Goal: Information Seeking & Learning: Learn about a topic

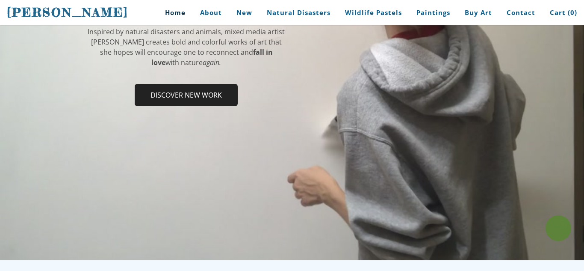
scroll to position [171, 0]
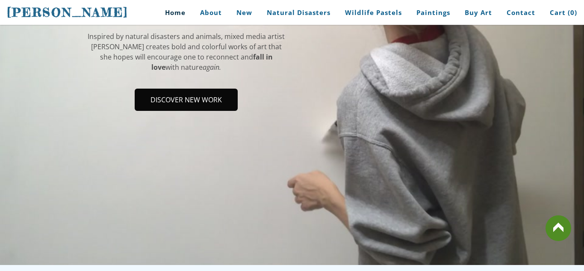
click at [217, 89] on span "Discover new work" at bounding box center [186, 99] width 101 height 21
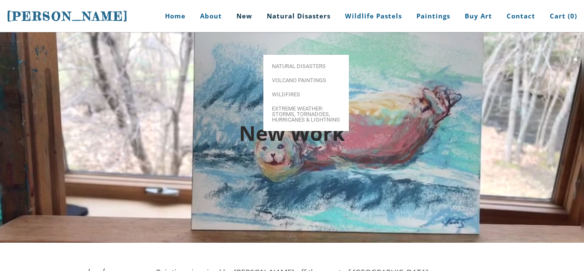
click at [310, 17] on link "Natural Disasters" at bounding box center [298, 16] width 77 height 32
click at [317, 77] on span "Volcano paintings" at bounding box center [306, 80] width 68 height 6
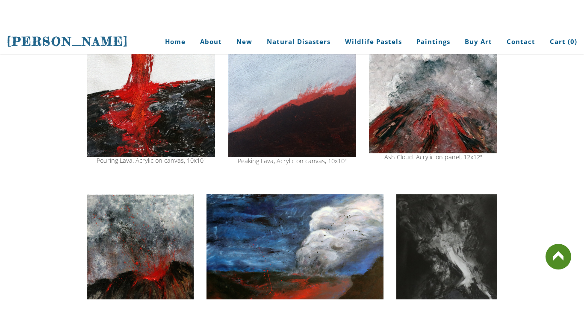
scroll to position [679, 0]
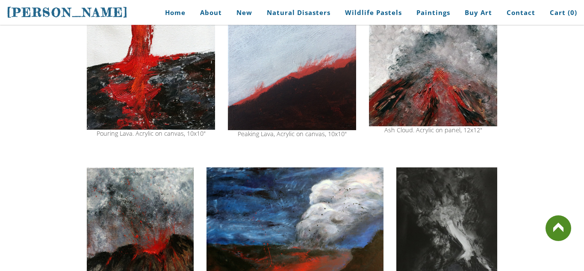
click at [431, 81] on img at bounding box center [433, 63] width 128 height 125
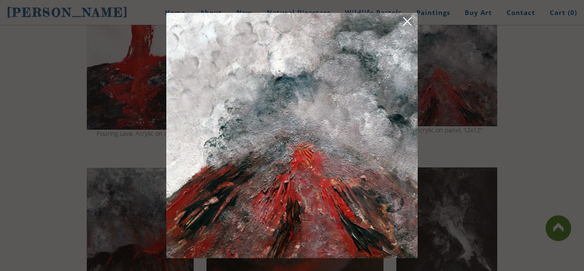
click at [413, 23] on img at bounding box center [291, 135] width 251 height 245
click at [408, 22] on link at bounding box center [408, 22] width 12 height 13
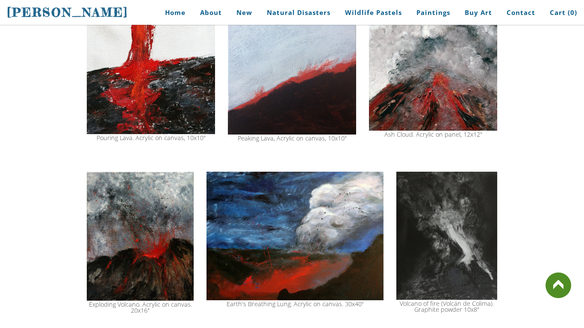
scroll to position [662, 0]
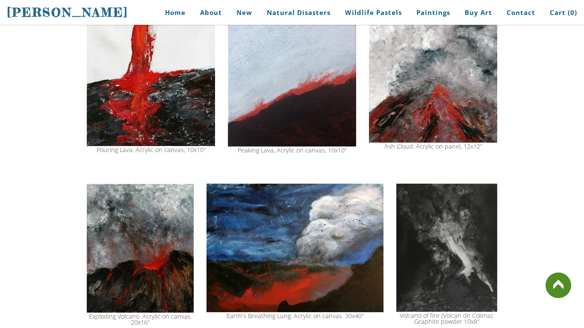
click at [416, 118] on img at bounding box center [433, 80] width 128 height 125
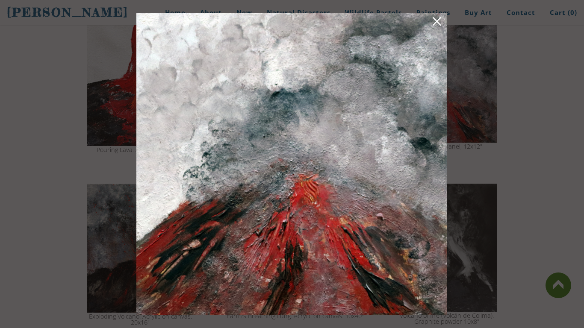
click at [435, 19] on link at bounding box center [437, 22] width 12 height 13
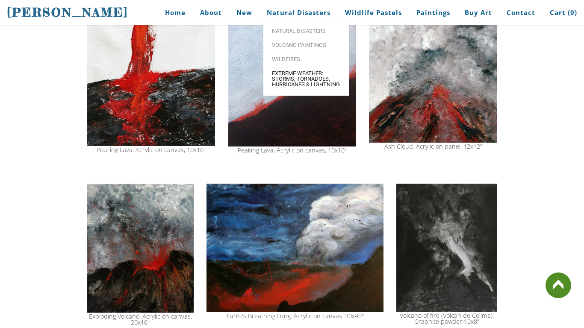
click at [302, 77] on span "Extreme Weather: Storms, Tornadoes, Hurricanes & Lightning" at bounding box center [306, 79] width 68 height 17
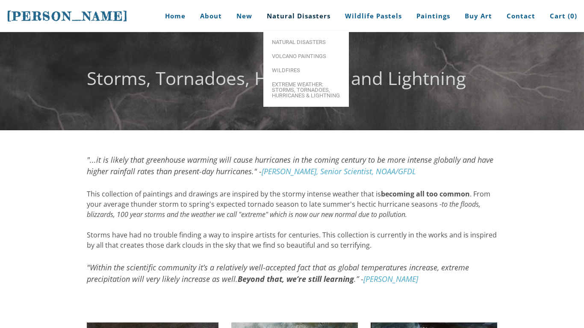
click at [296, 13] on link "Natural Disasters" at bounding box center [298, 16] width 77 height 32
click at [296, 41] on span "Natural Disasters" at bounding box center [306, 42] width 68 height 6
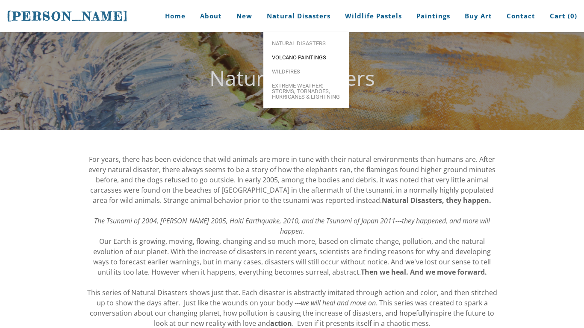
click at [310, 57] on span "Volcano paintings" at bounding box center [306, 58] width 68 height 6
